Goal: Information Seeking & Learning: Understand process/instructions

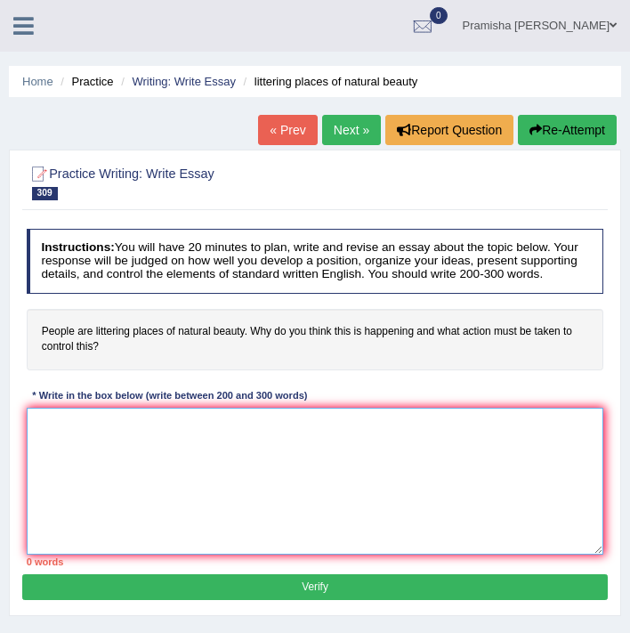
click at [177, 449] on textarea at bounding box center [315, 481] width 577 height 147
click at [206, 470] on textarea at bounding box center [315, 481] width 577 height 147
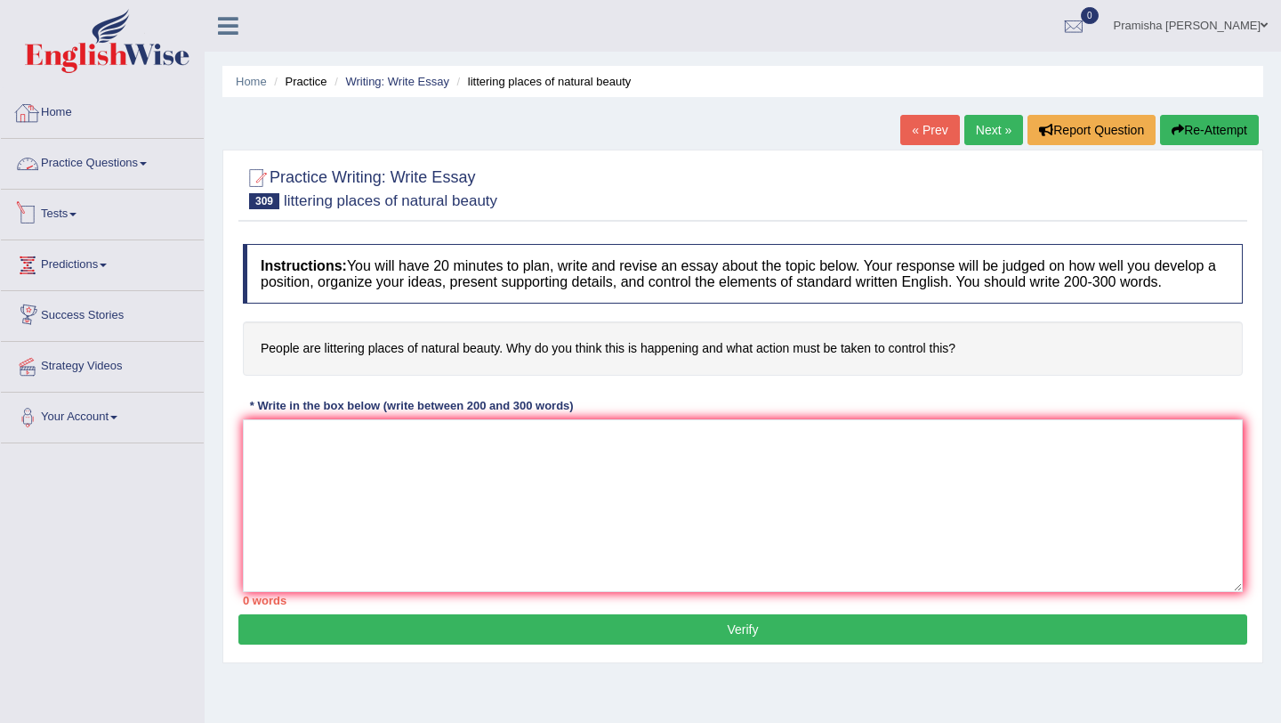
click at [73, 170] on link "Practice Questions" at bounding box center [102, 161] width 203 height 44
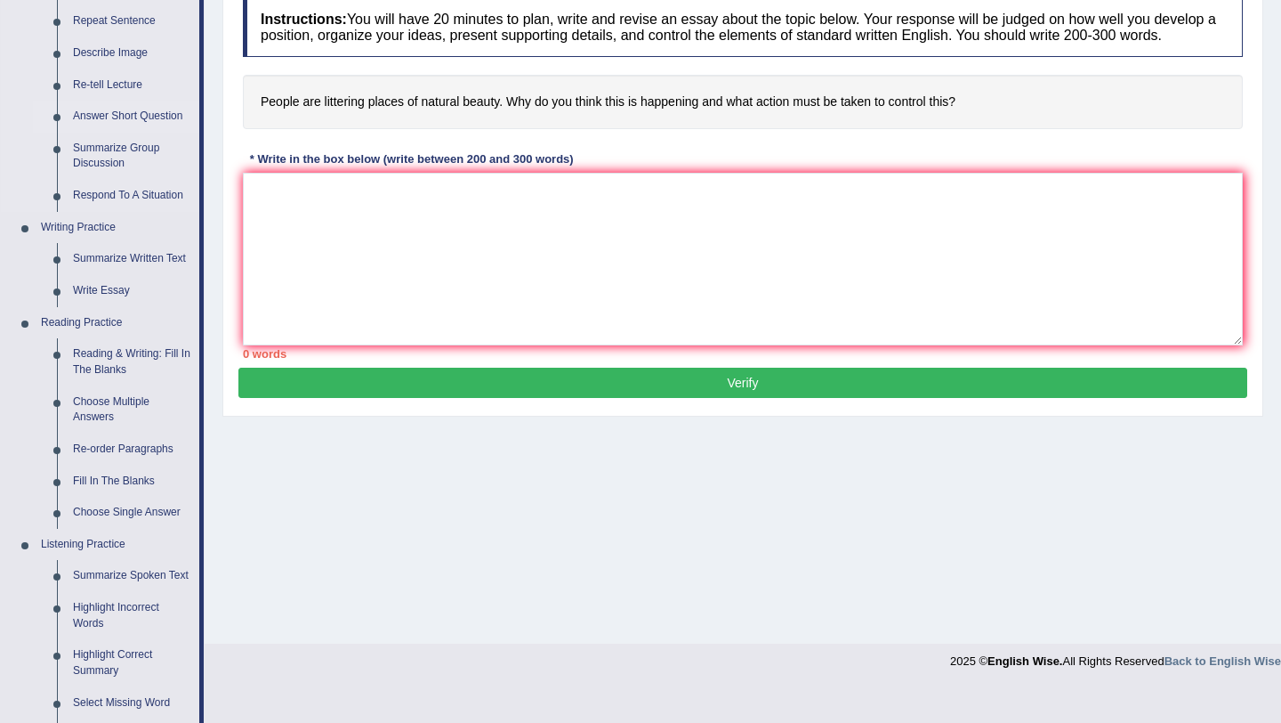
scroll to position [248, 0]
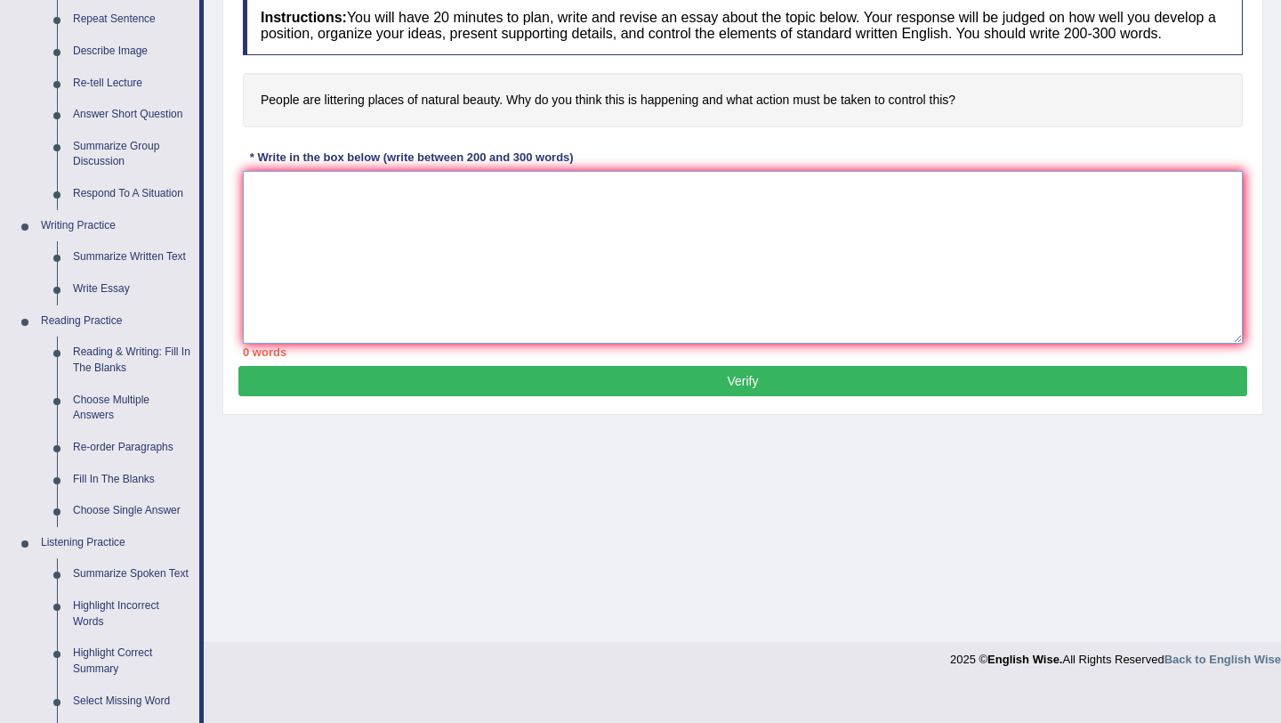
click at [407, 236] on textarea at bounding box center [743, 257] width 1000 height 173
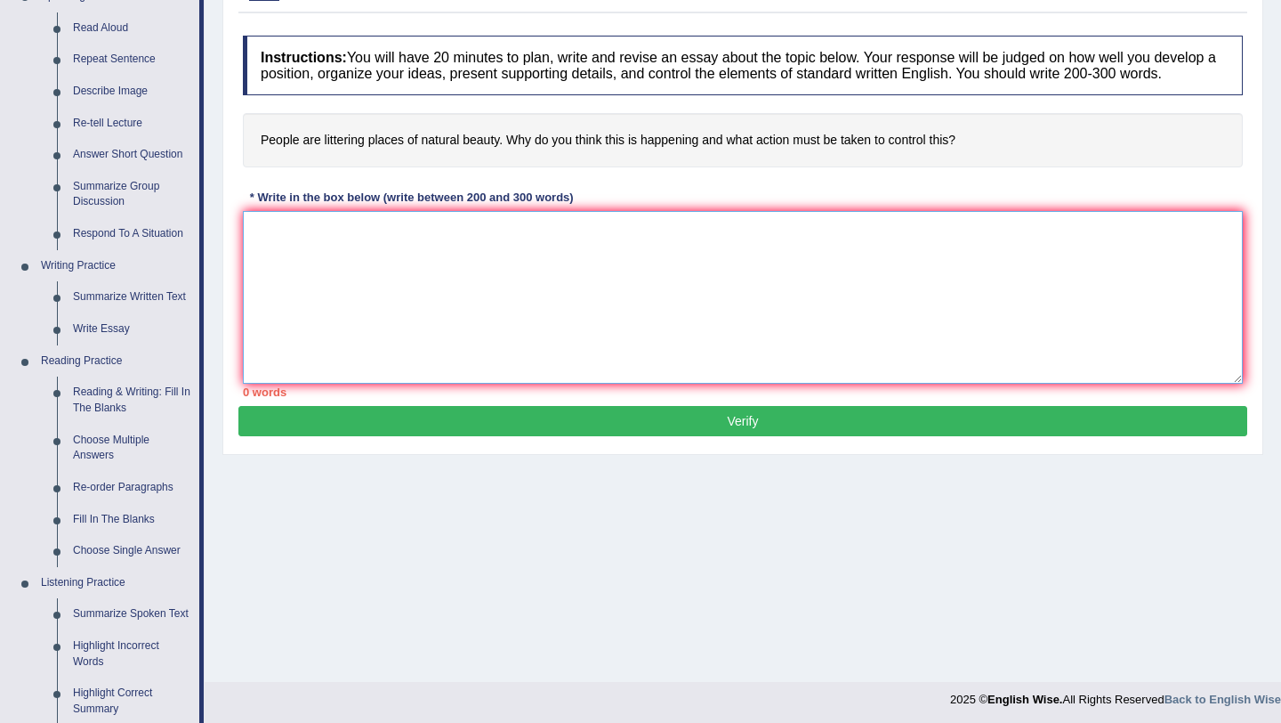
scroll to position [204, 0]
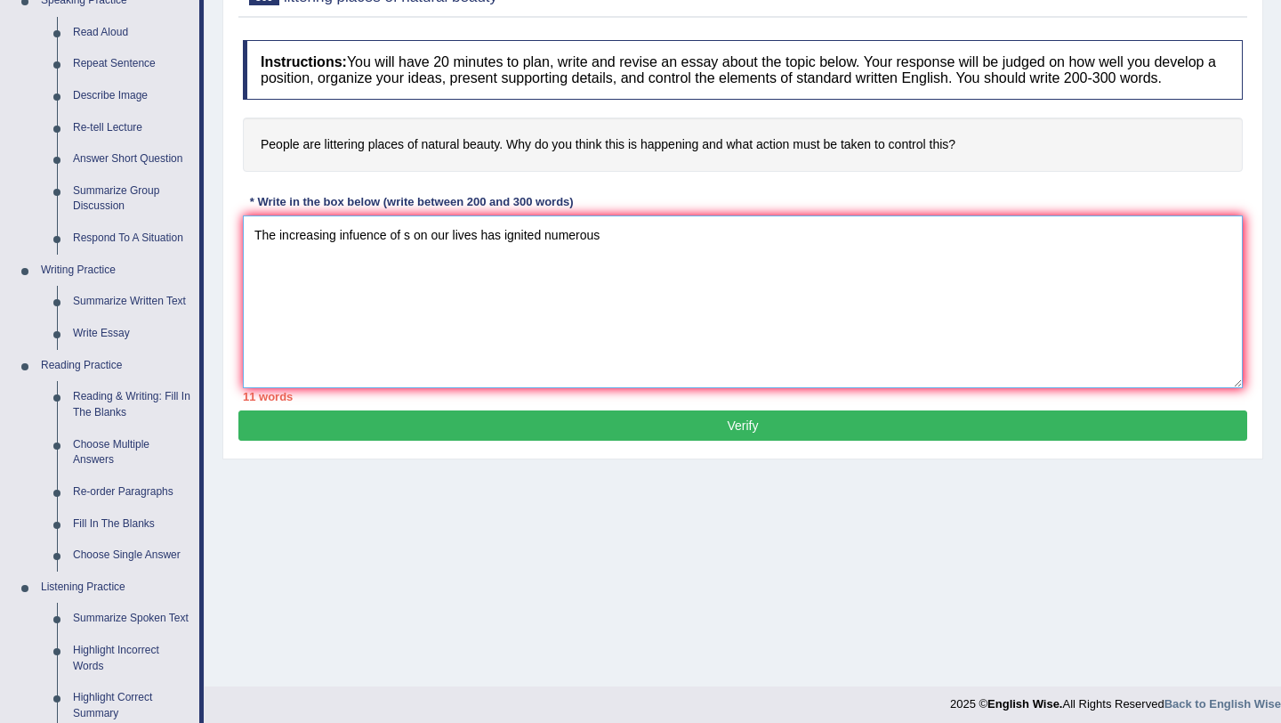
click at [355, 249] on textarea "The increasing infuence of s on our lives has ignited numerous" at bounding box center [743, 301] width 1000 height 173
click at [624, 256] on textarea "The increasing influence of s on our lives has ignited numerous" at bounding box center [743, 301] width 1000 height 173
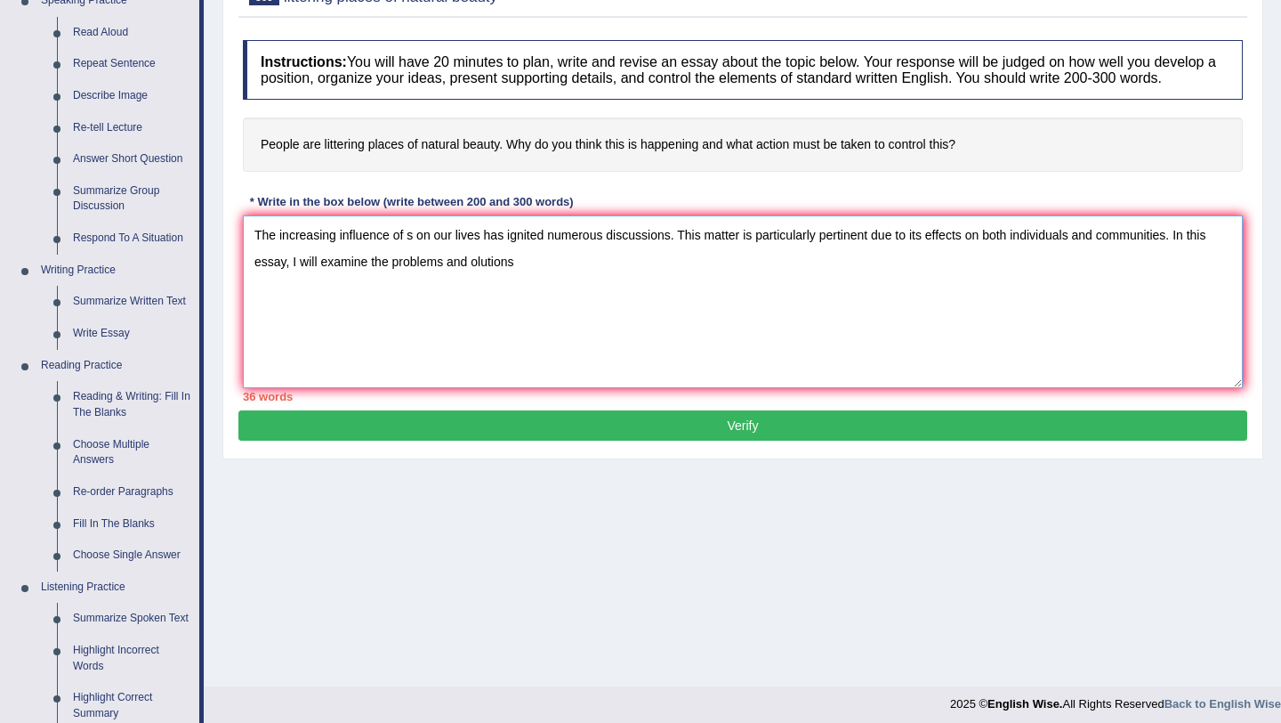
click at [470, 279] on textarea "The increasing influence of s on our lives has ignited numerous discussions. Th…" at bounding box center [743, 301] width 1000 height 173
click at [472, 278] on textarea "The increasing influence of s on our lives has ignited numerous discussions. Th…" at bounding box center [743, 301] width 1000 height 173
click at [542, 283] on textarea "The increasing influence of s on our lives has ignited numerous discussions. Th…" at bounding box center [743, 301] width 1000 height 173
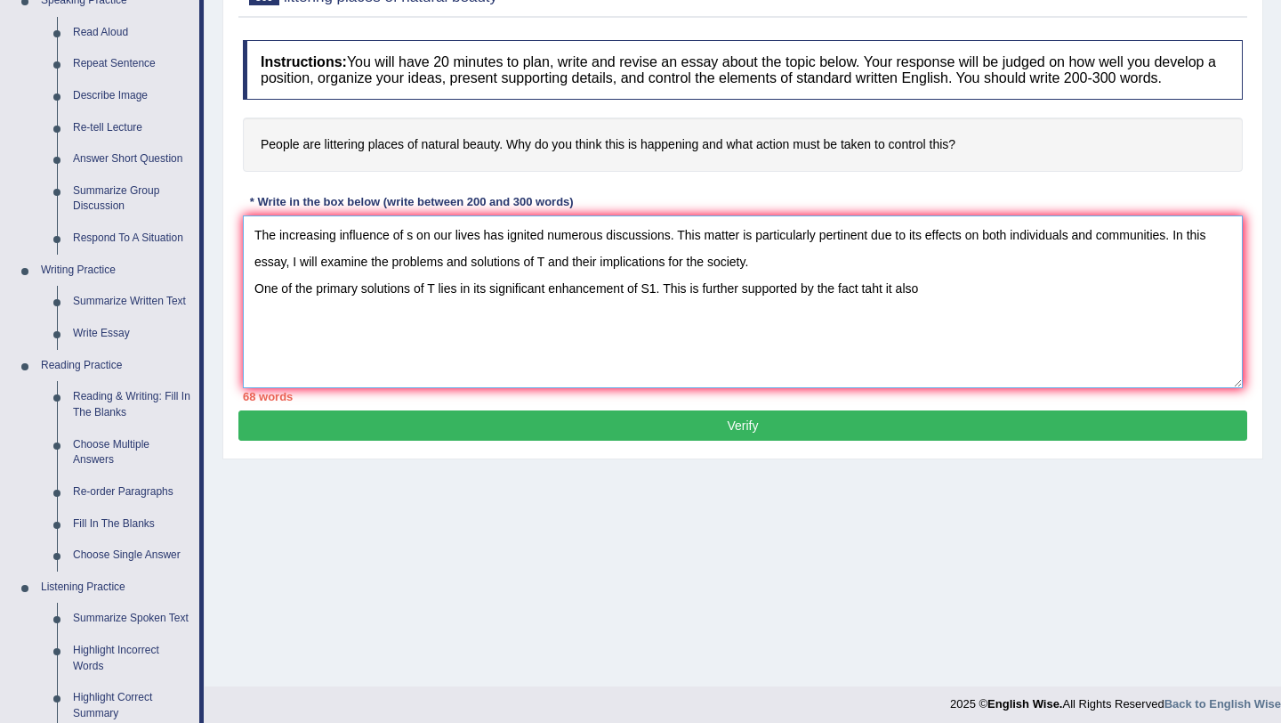
click at [629, 307] on textarea "The increasing influence of s on our lives has ignited numerous discussions. Th…" at bounding box center [743, 301] width 1000 height 173
click at [629, 301] on textarea "The increasing influence of s on our lives has ignited numerous discussions. Th…" at bounding box center [743, 301] width 1000 height 173
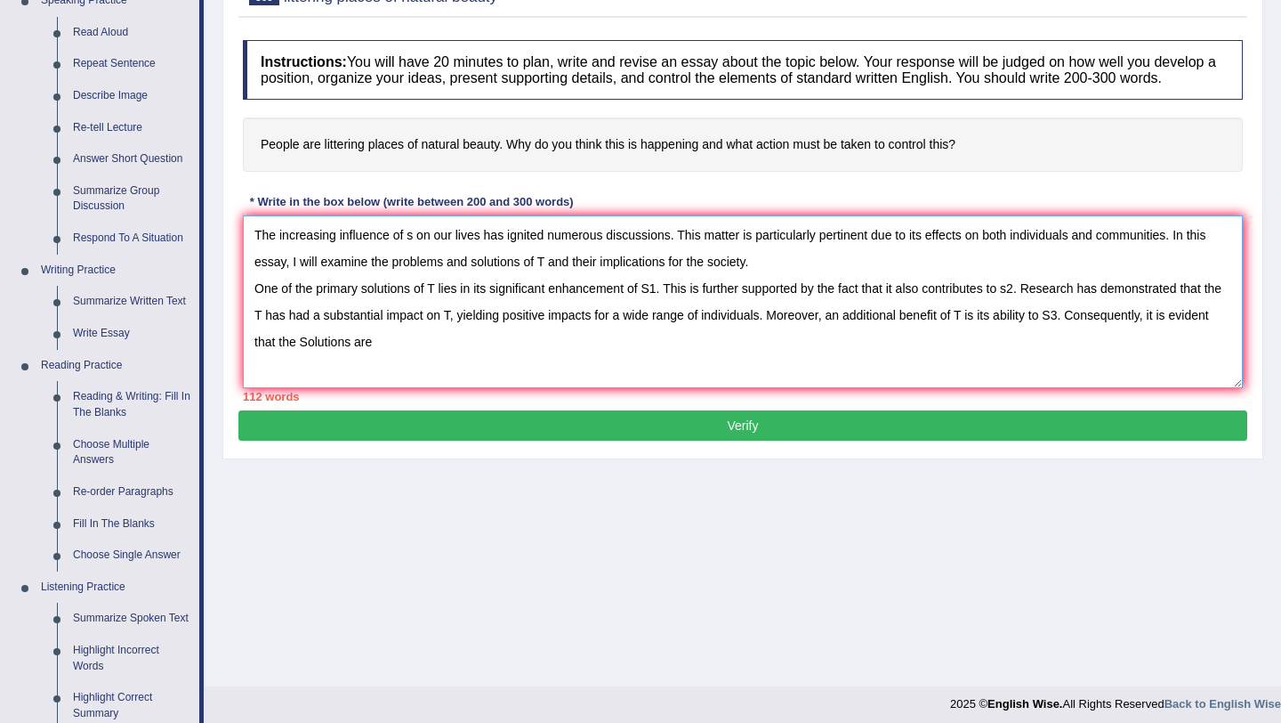
click at [347, 357] on textarea "The increasing influence of s on our lives has ignited numerous discussions. Th…" at bounding box center [743, 301] width 1000 height 173
click at [347, 360] on textarea "The increasing influence of s on our lives has ignited numerous discussions. Th…" at bounding box center [743, 301] width 1000 height 173
click at [350, 362] on textarea "The increasing influence of s on our lives has ignited numerous discussions. Th…" at bounding box center [743, 301] width 1000 height 173
click at [445, 375] on textarea "The increasing influence of s on our lives has ignited numerous discussions. Th…" at bounding box center [743, 301] width 1000 height 173
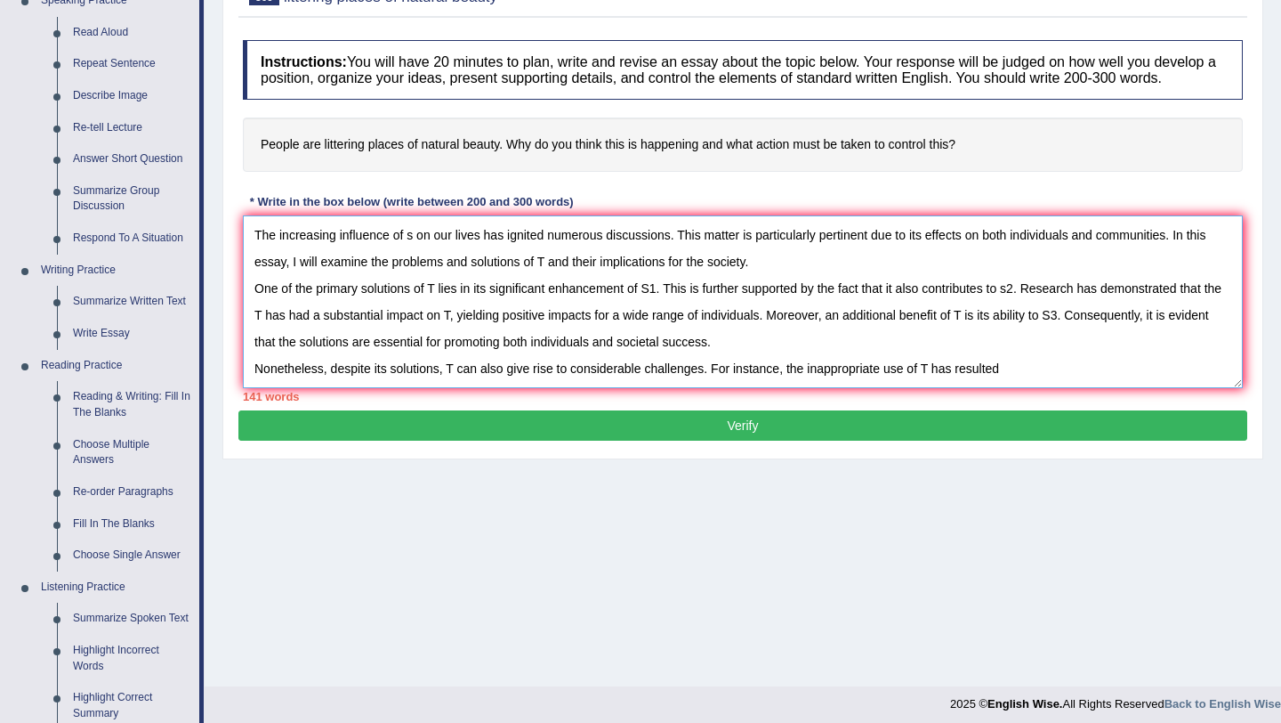
type textarea "The increasing influence of s on our lives has ignited numerous discussions. Th…"
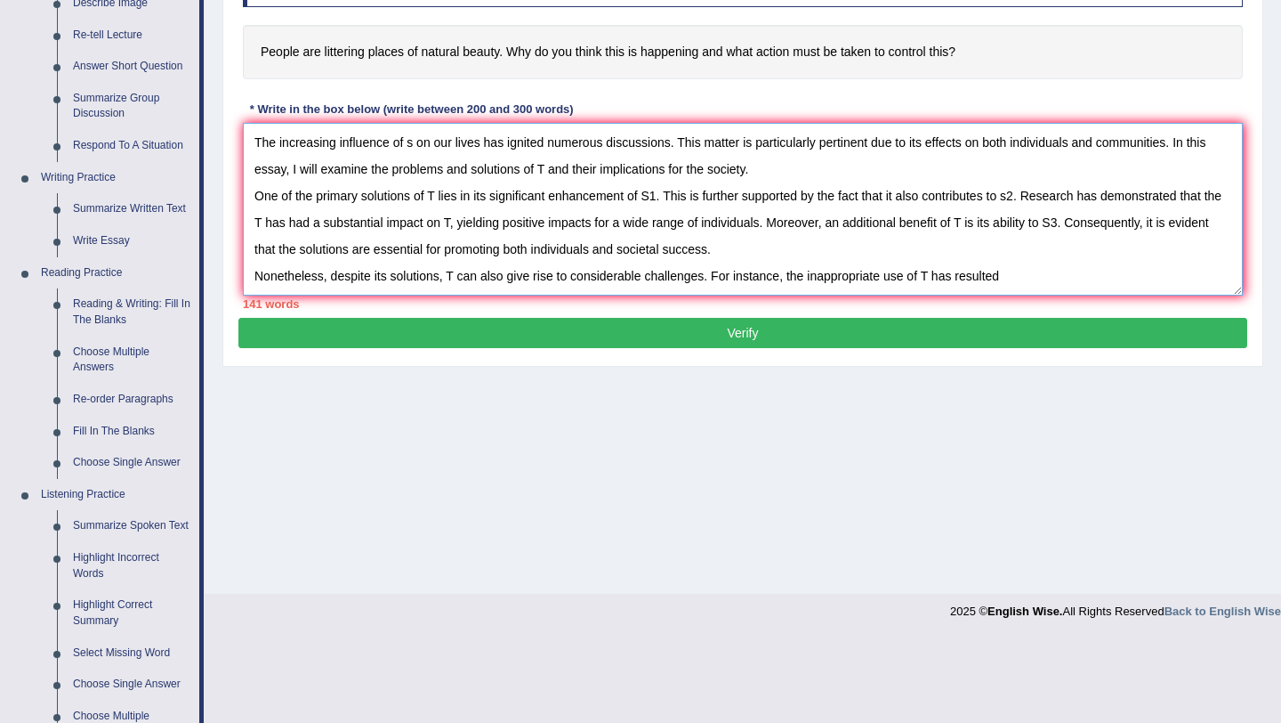
scroll to position [376, 0]
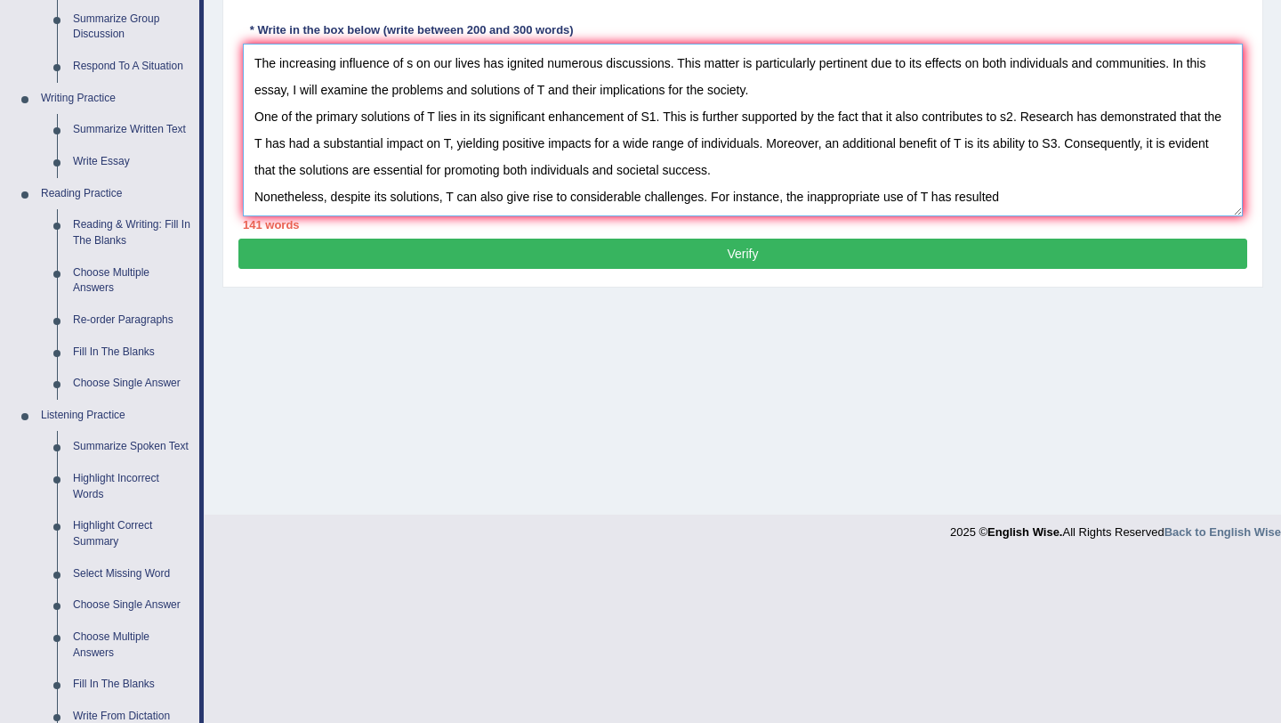
drag, startPoint x: 1018, startPoint y: 215, endPoint x: 222, endPoint y: 74, distance: 808.0
click at [222, 74] on div "Practice Writing: Write Essay 309 littering places of natural beauty Instructio…" at bounding box center [742, 30] width 1041 height 513
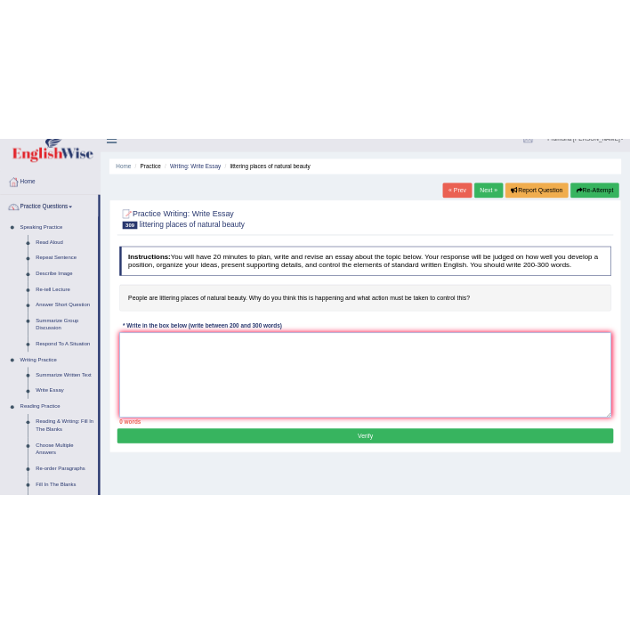
scroll to position [0, 0]
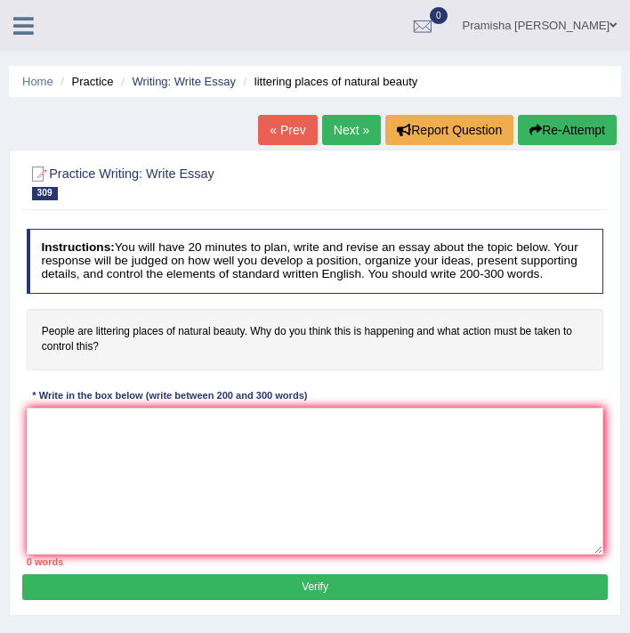
click at [19, 32] on icon at bounding box center [23, 25] width 20 height 23
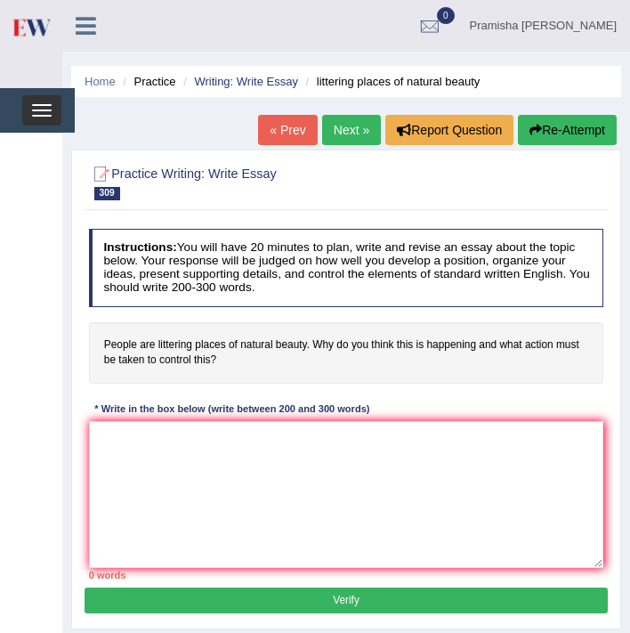
click at [45, 114] on button "Toggle navigation" at bounding box center [41, 110] width 39 height 30
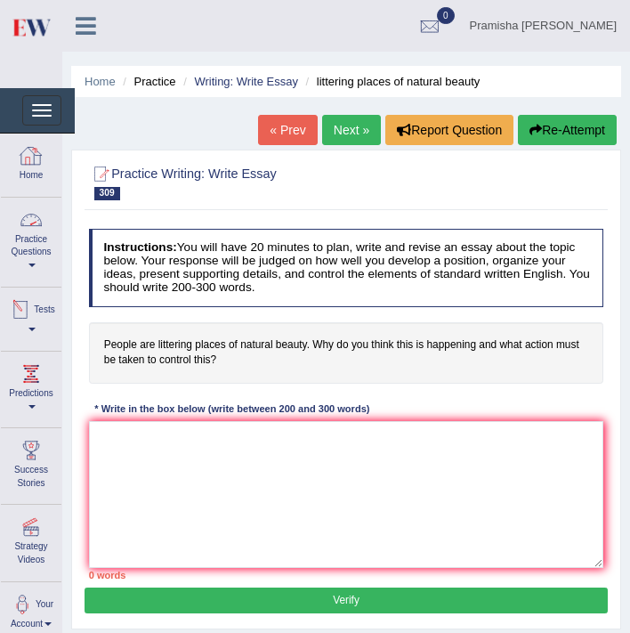
click at [50, 248] on link "Practice Questions" at bounding box center [31, 240] width 61 height 84
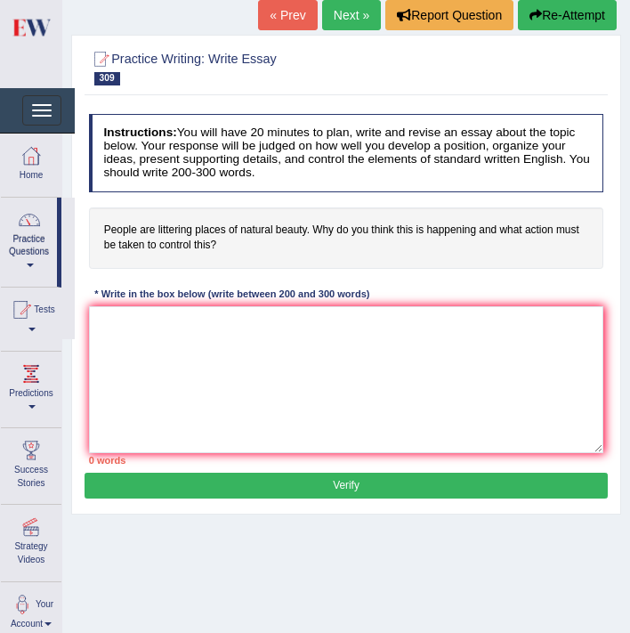
scroll to position [173, 0]
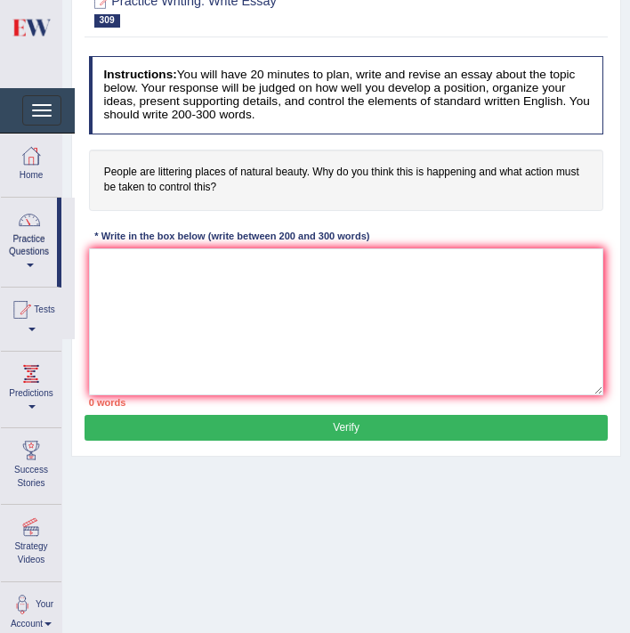
click at [26, 261] on link "Practice Questions" at bounding box center [29, 240] width 56 height 84
click at [26, 261] on link "Practice Questions" at bounding box center [31, 240] width 61 height 84
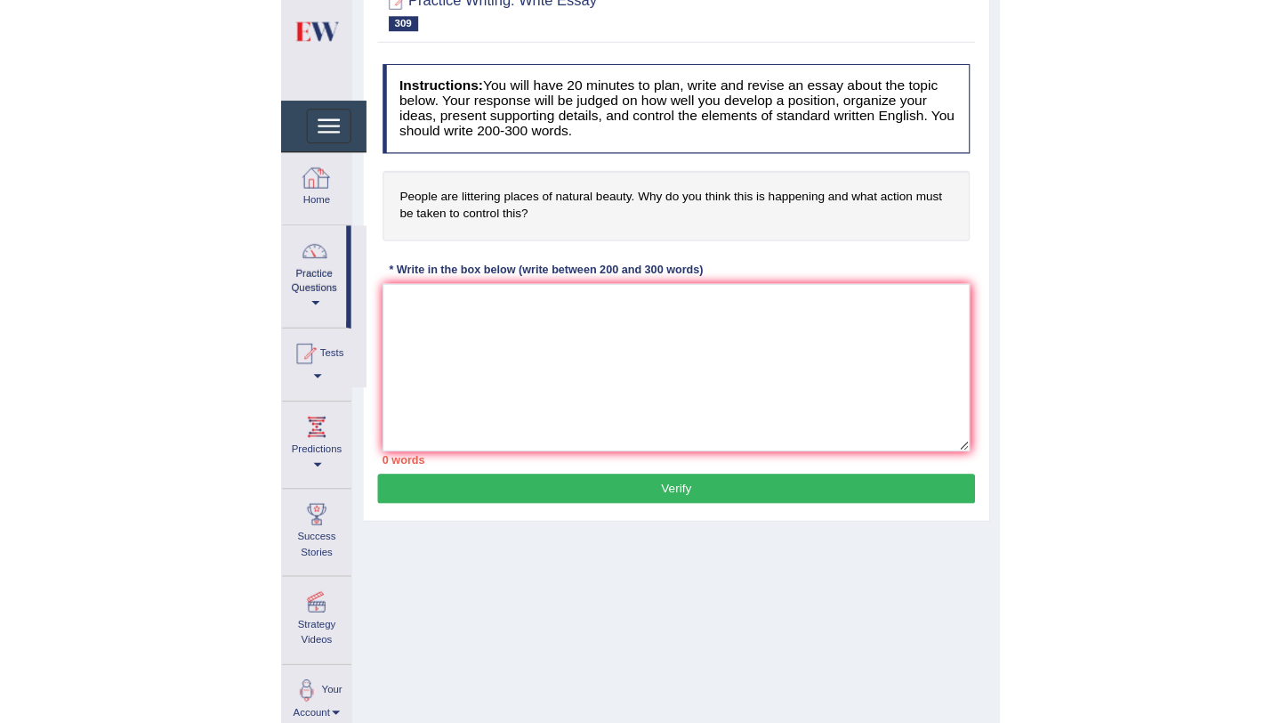
scroll to position [133, 0]
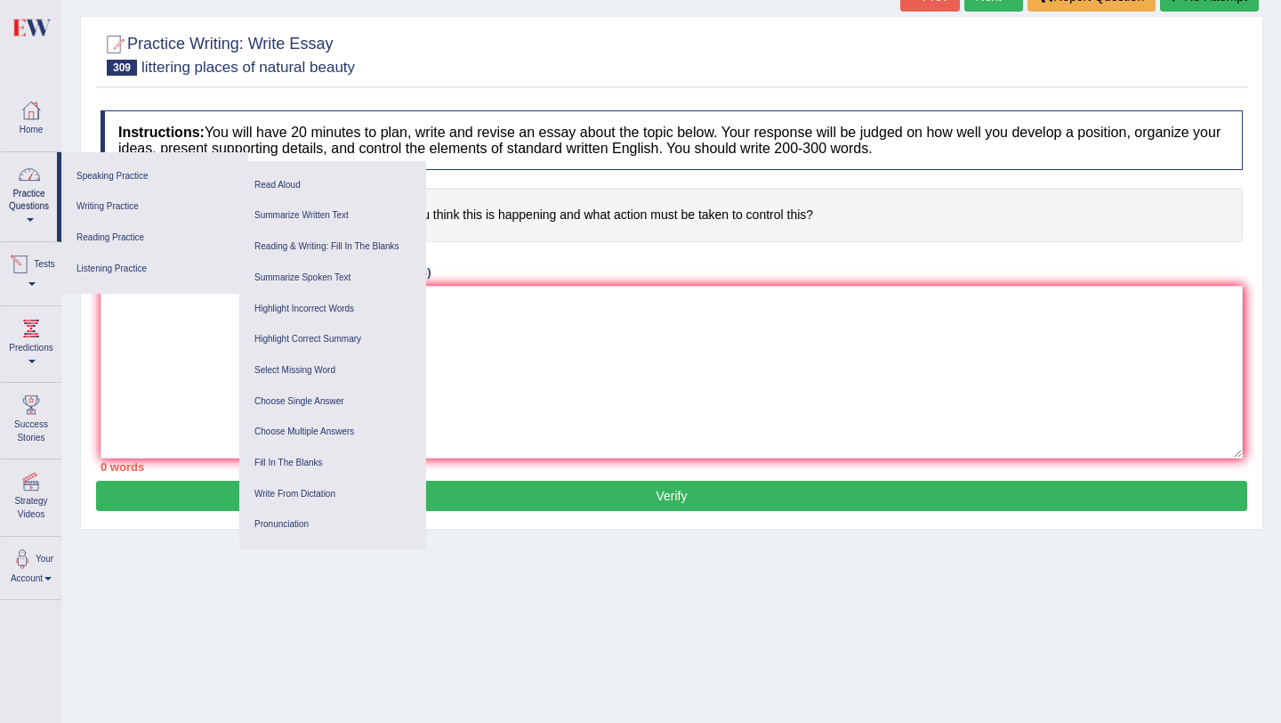
click at [43, 209] on link "Practice Questions" at bounding box center [29, 194] width 56 height 84
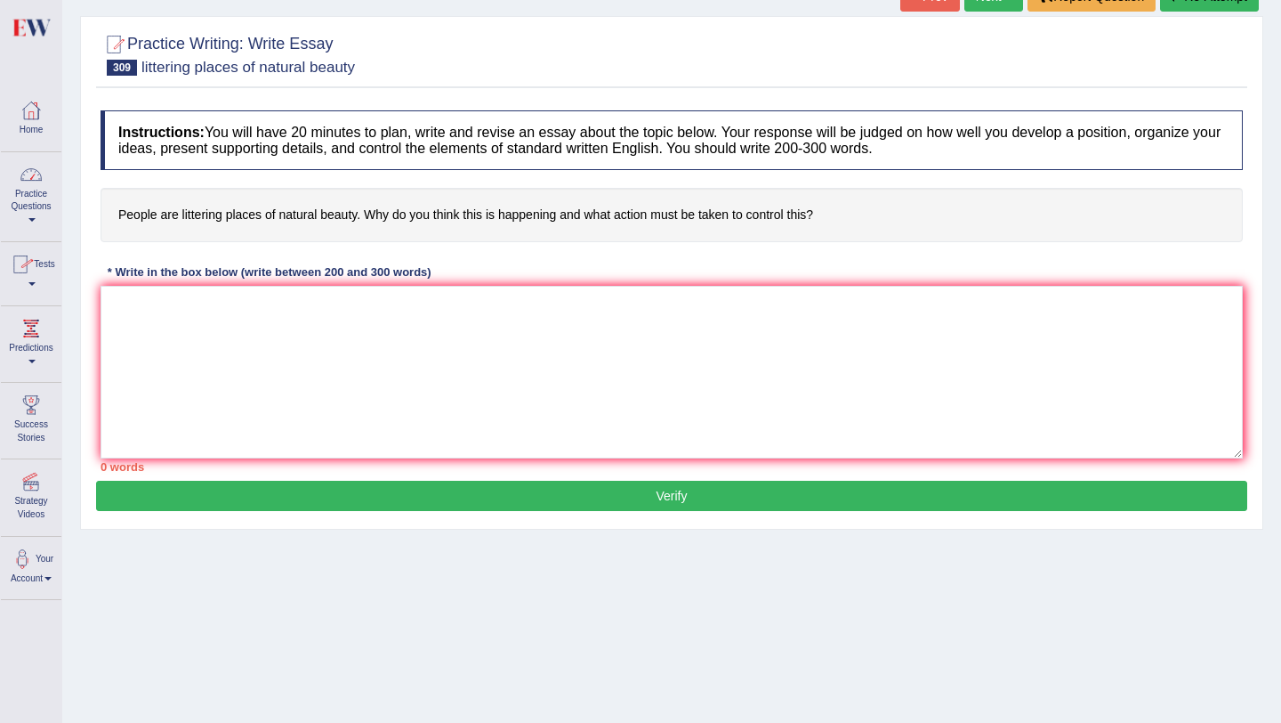
click at [43, 209] on link "Practice Questions" at bounding box center [31, 194] width 61 height 84
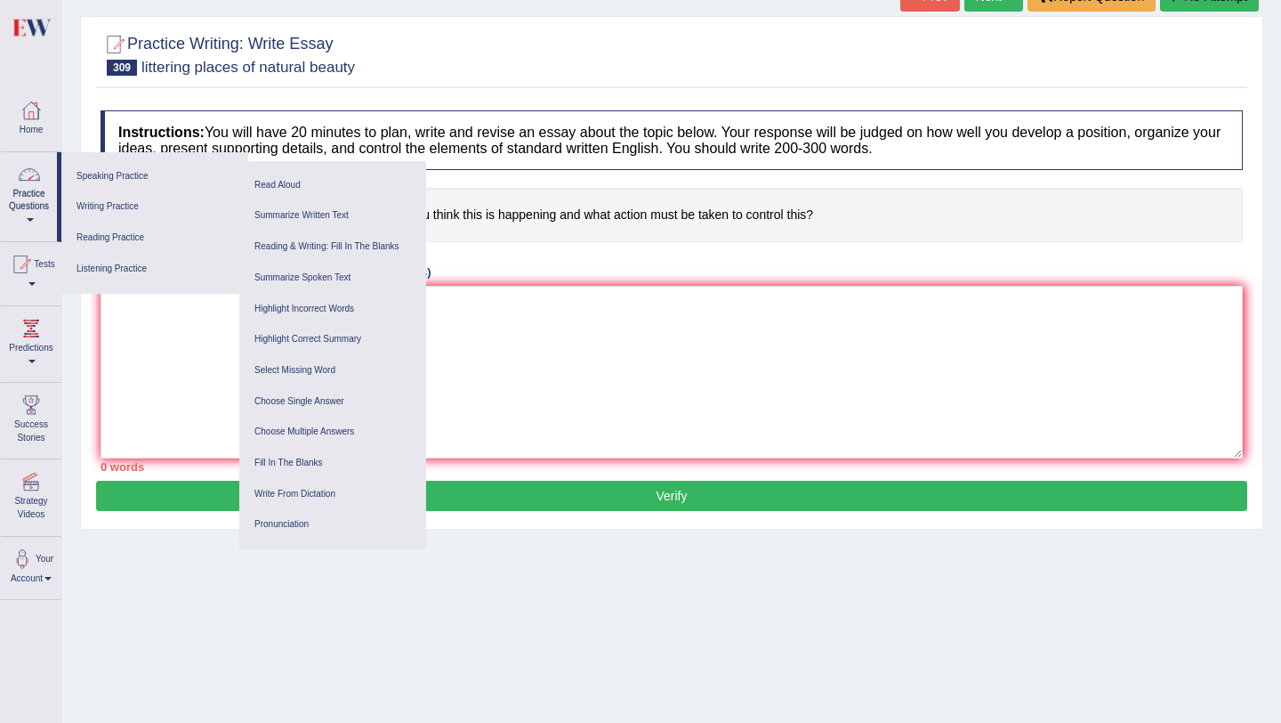
click at [27, 196] on link "Practice Questions" at bounding box center [29, 194] width 56 height 84
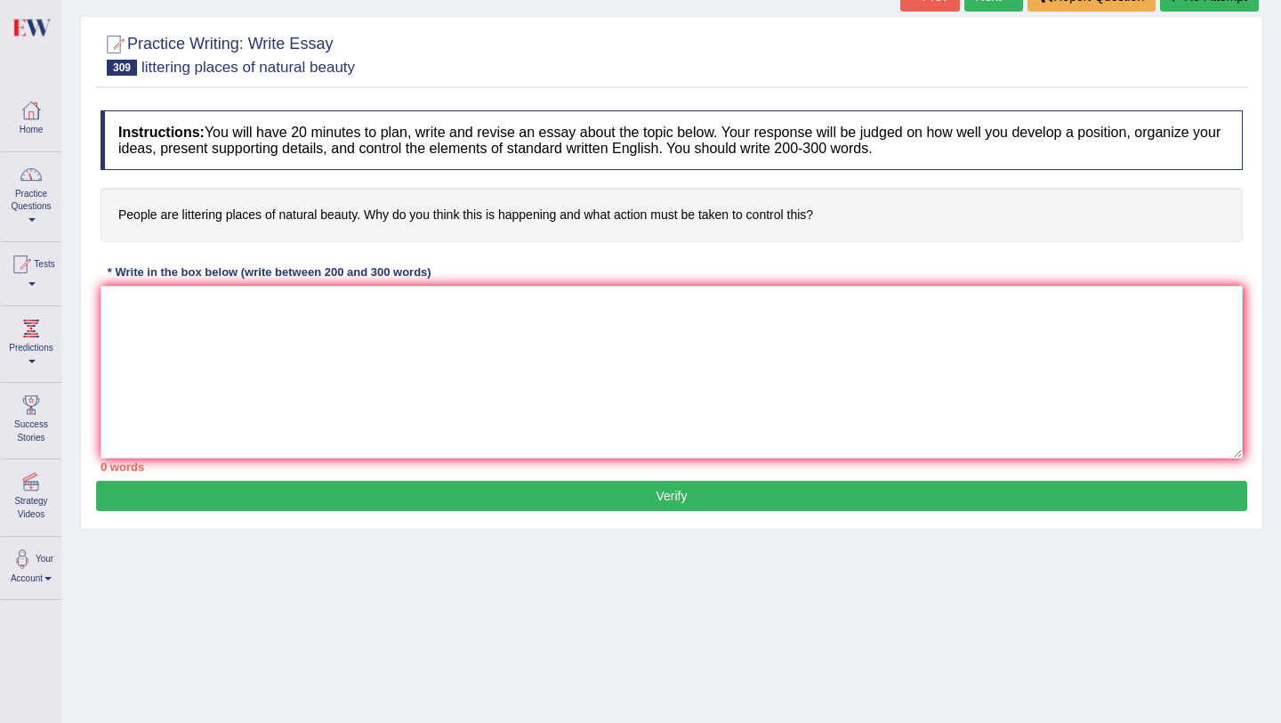
click at [29, 217] on link "Practice Questions" at bounding box center [31, 194] width 61 height 84
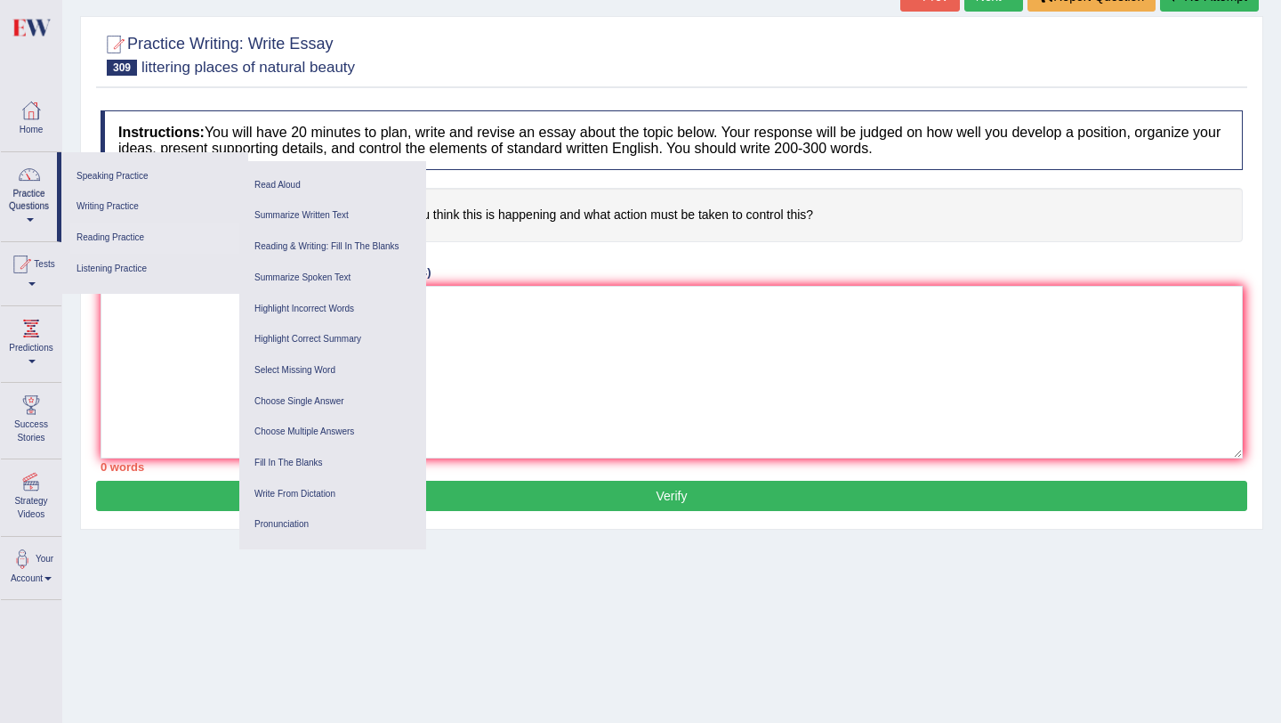
click at [117, 240] on link "Reading Practice" at bounding box center [154, 237] width 169 height 31
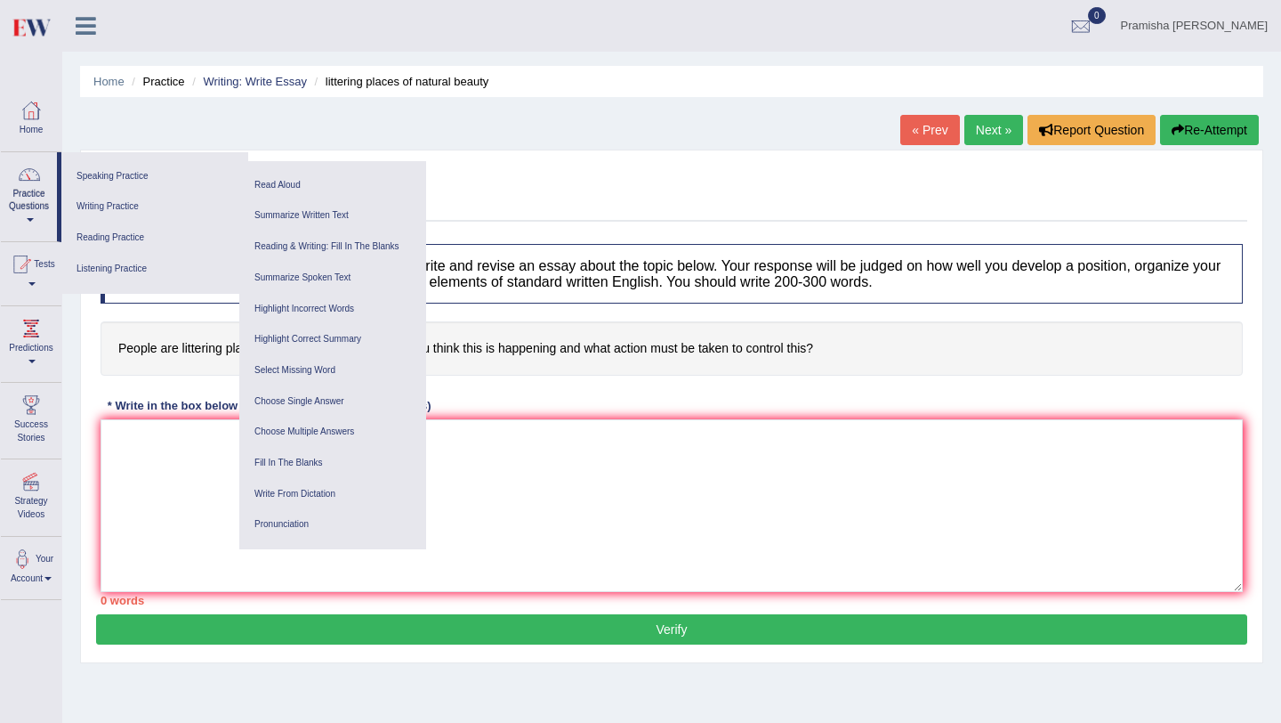
click at [550, 388] on div "Instructions: You will have 20 minutes to plan, write and revise an essay about…" at bounding box center [671, 424] width 1151 height 379
